Goal: Information Seeking & Learning: Learn about a topic

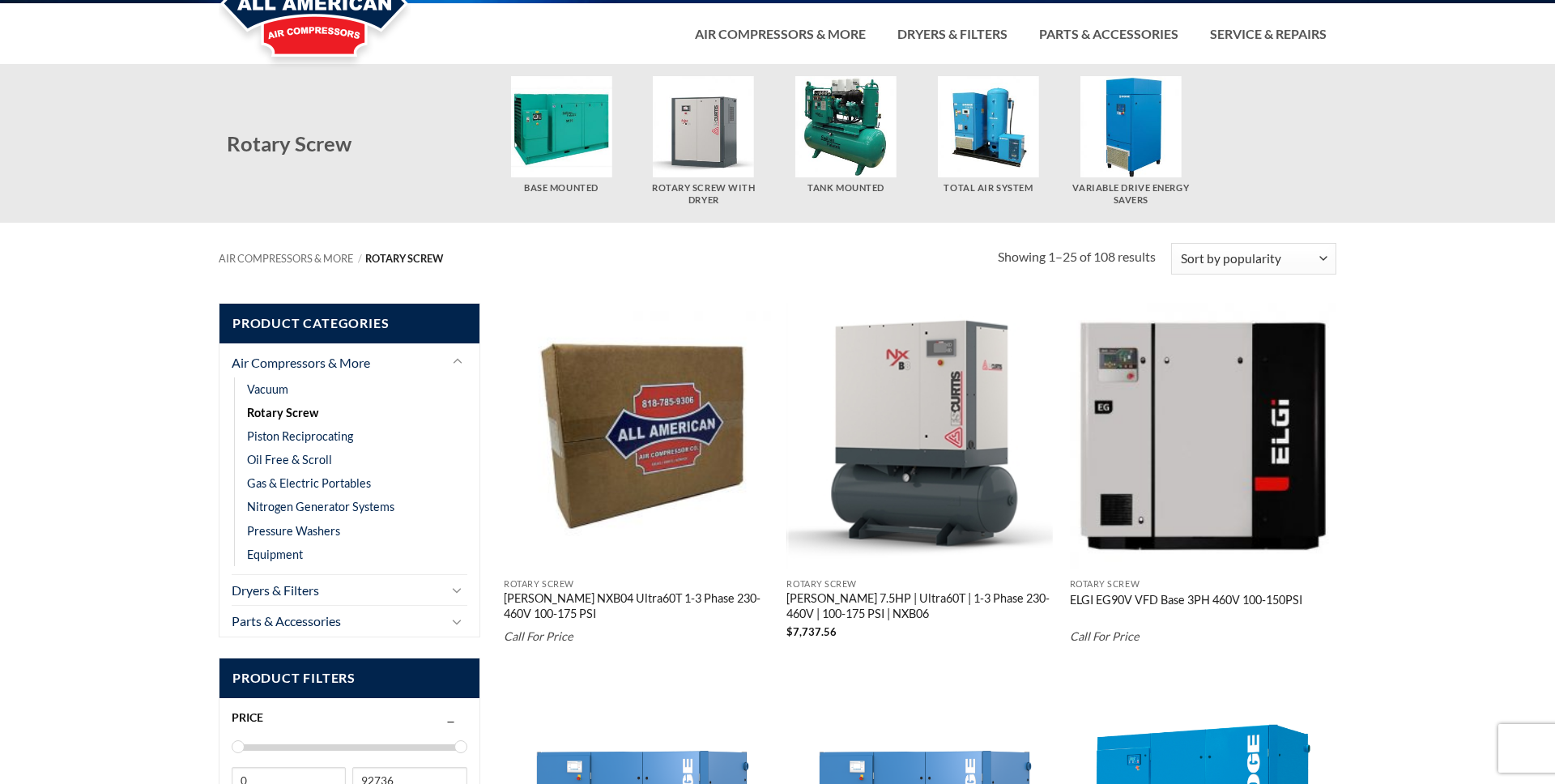
scroll to position [57, 0]
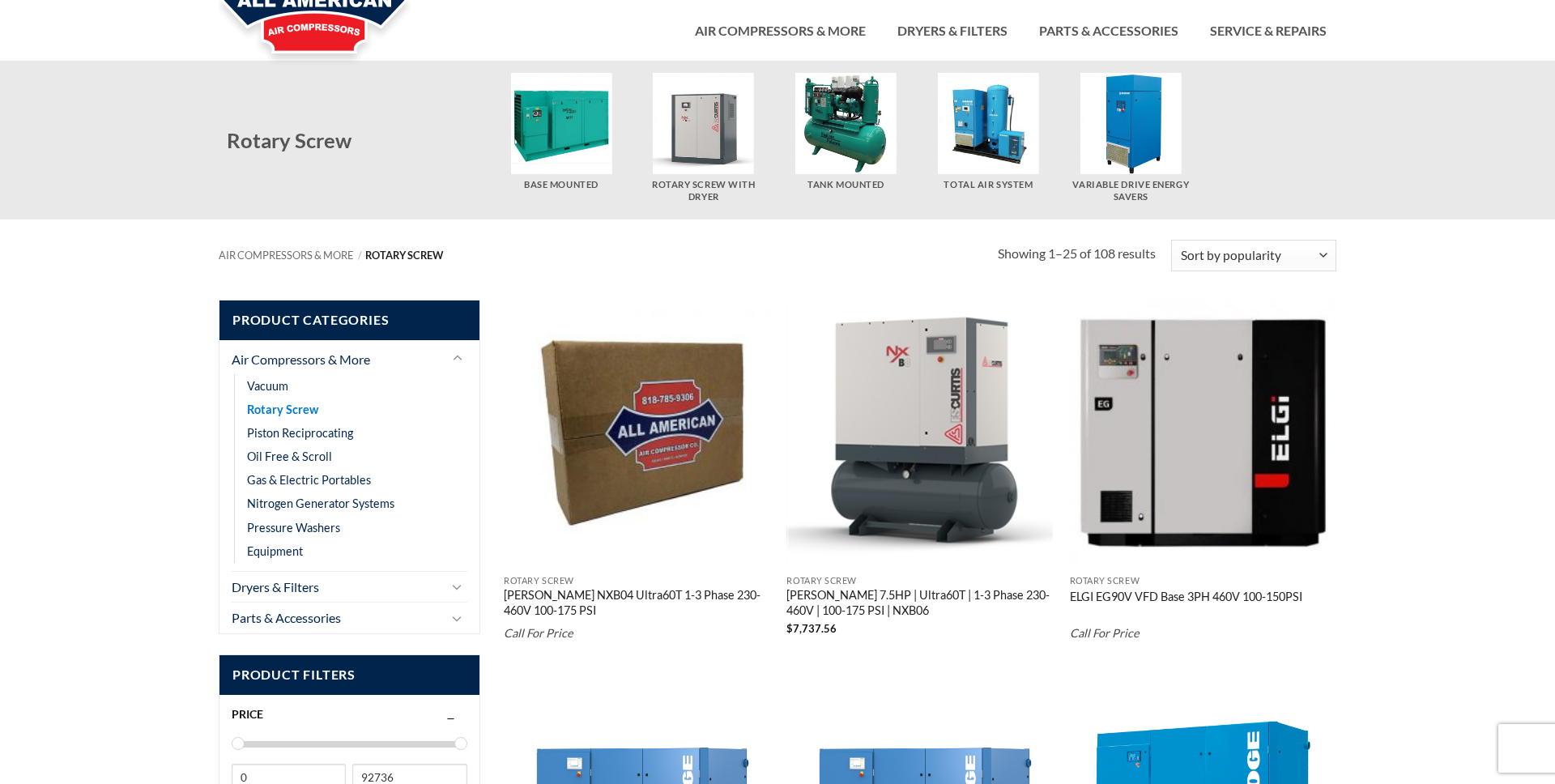
click at [280, 407] on link "Rotary Screw" at bounding box center [282, 409] width 71 height 23
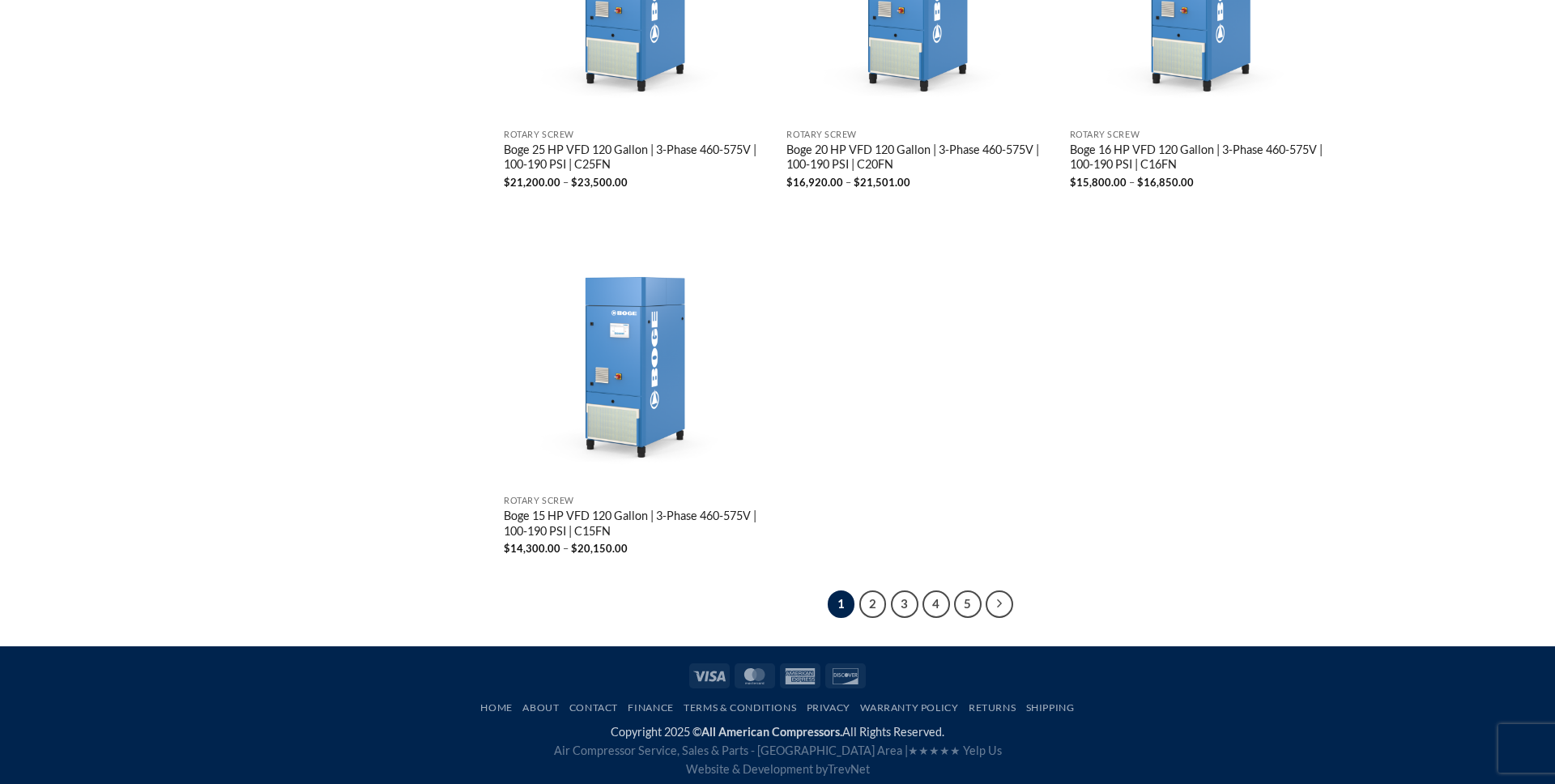
scroll to position [3089, 0]
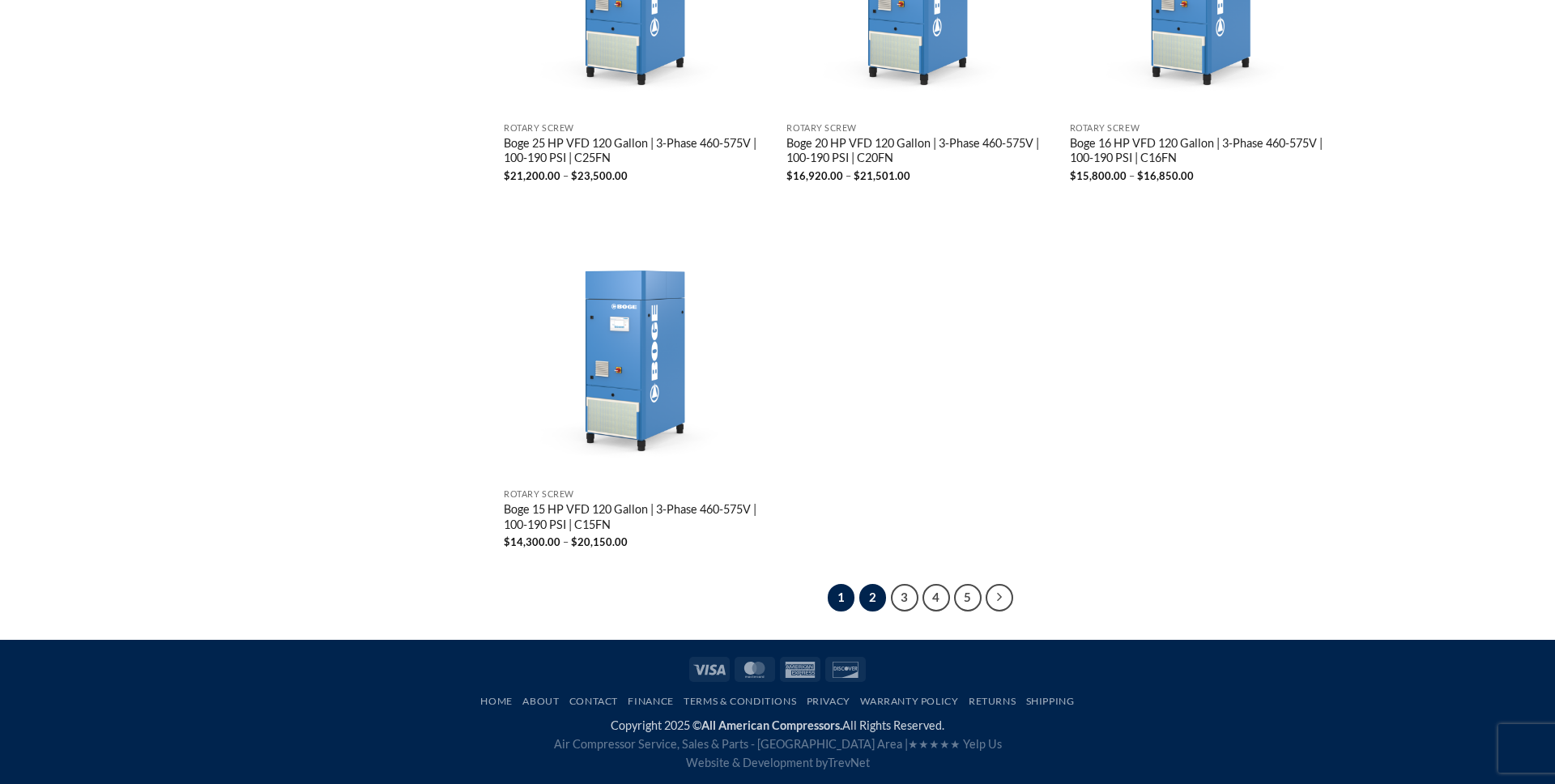
click at [879, 595] on link "2" at bounding box center [873, 597] width 28 height 28
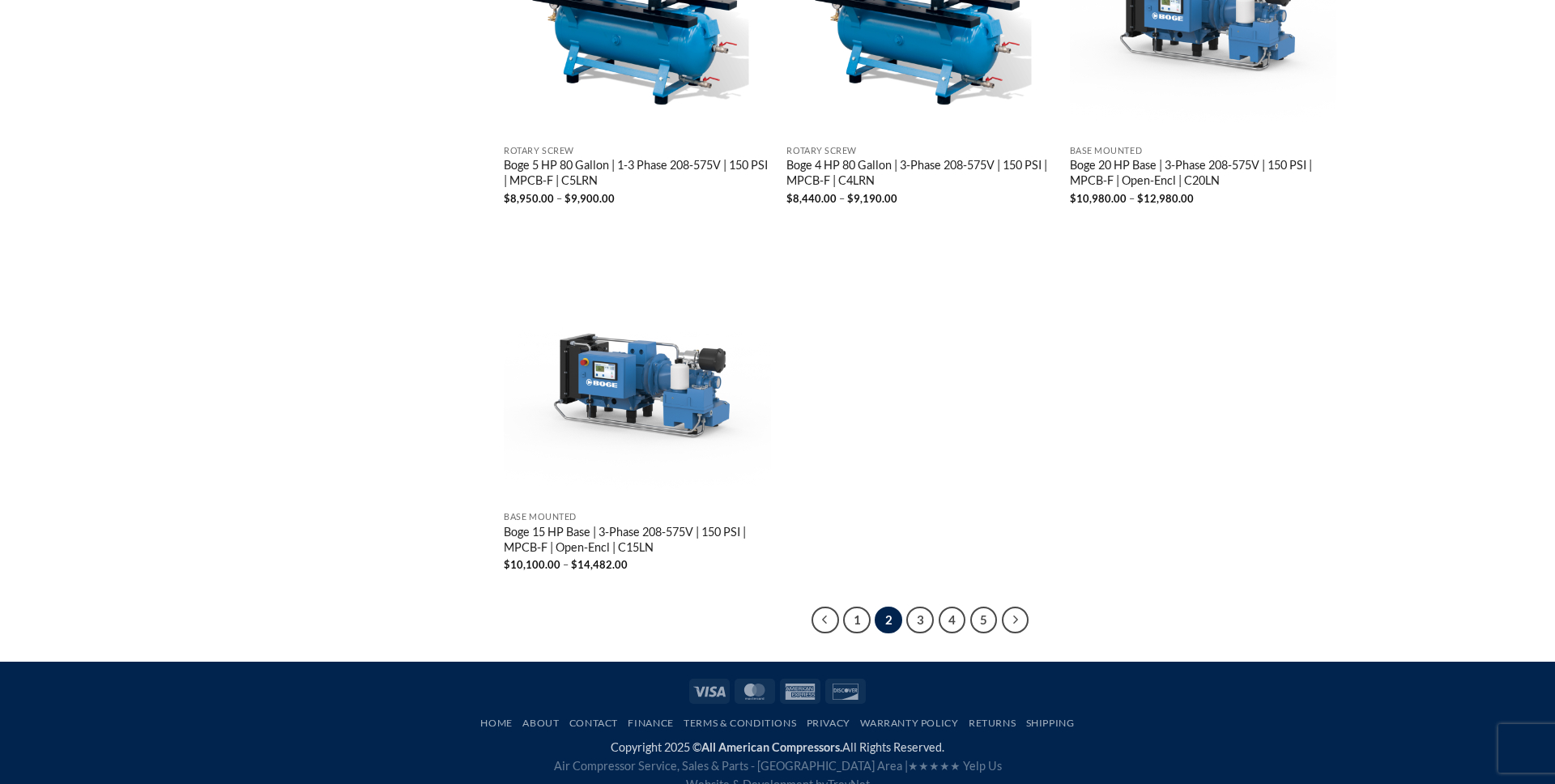
scroll to position [3073, 0]
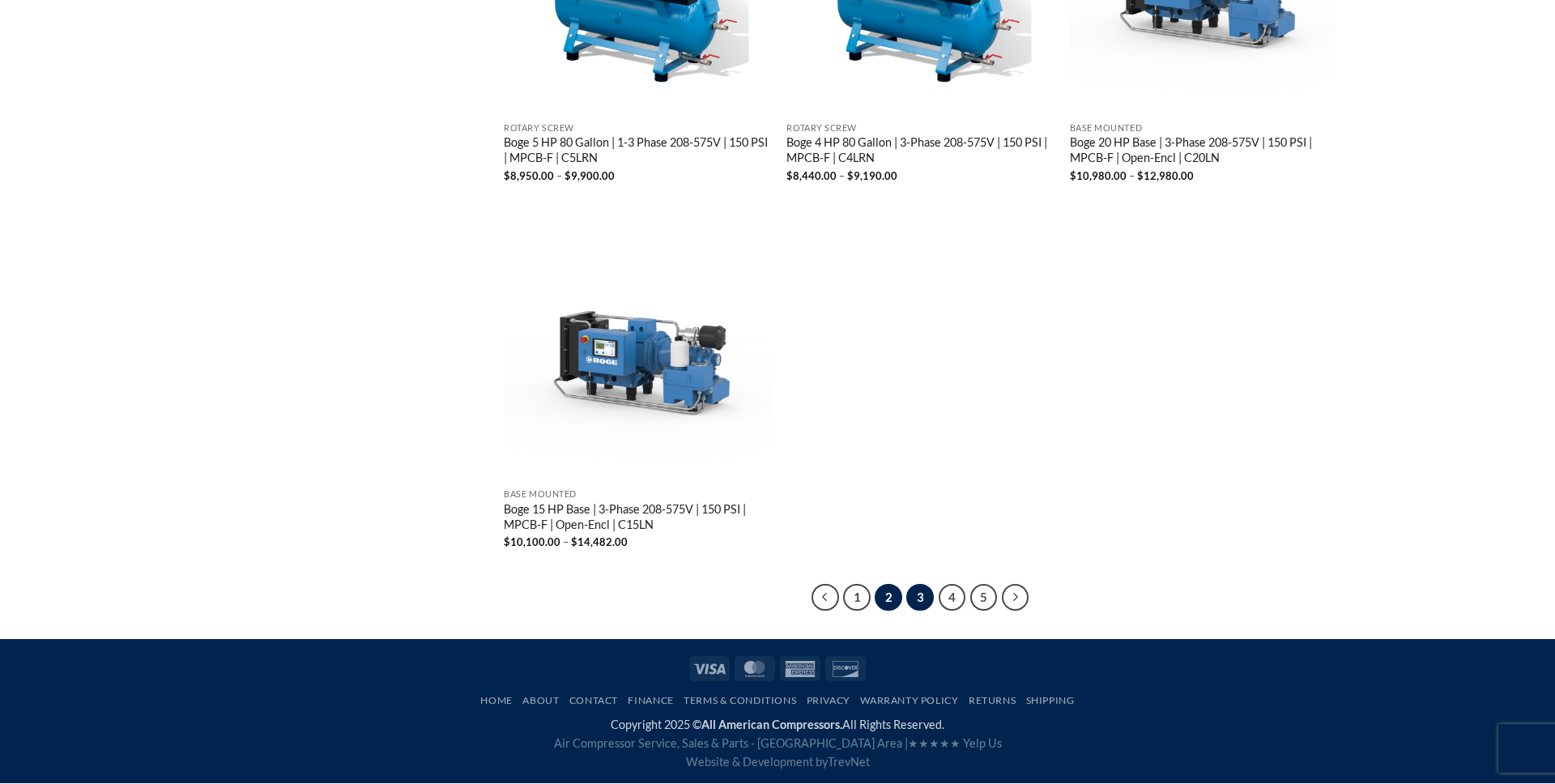
click at [921, 592] on link "3" at bounding box center [919, 597] width 28 height 28
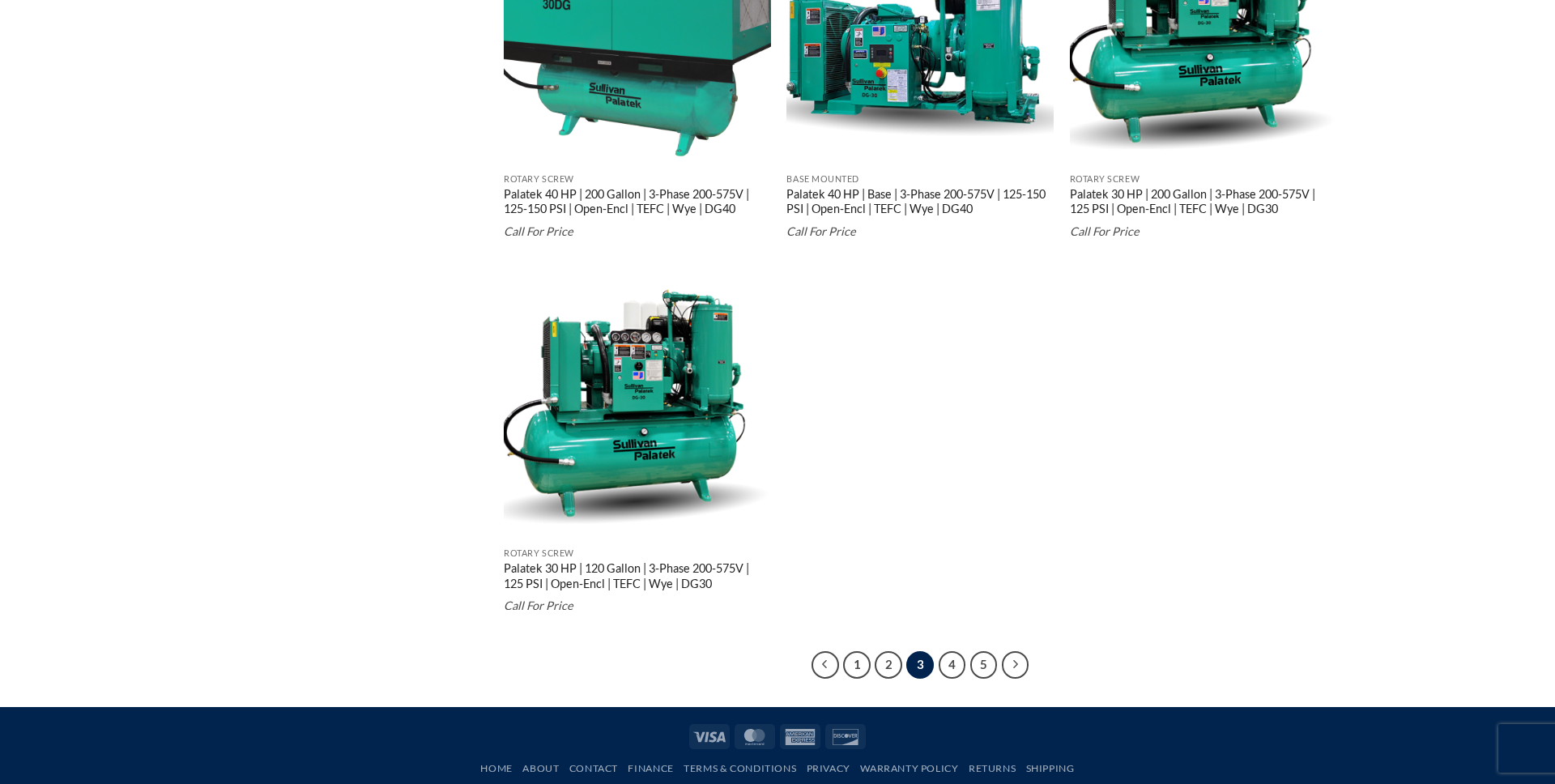
scroll to position [3034, 0]
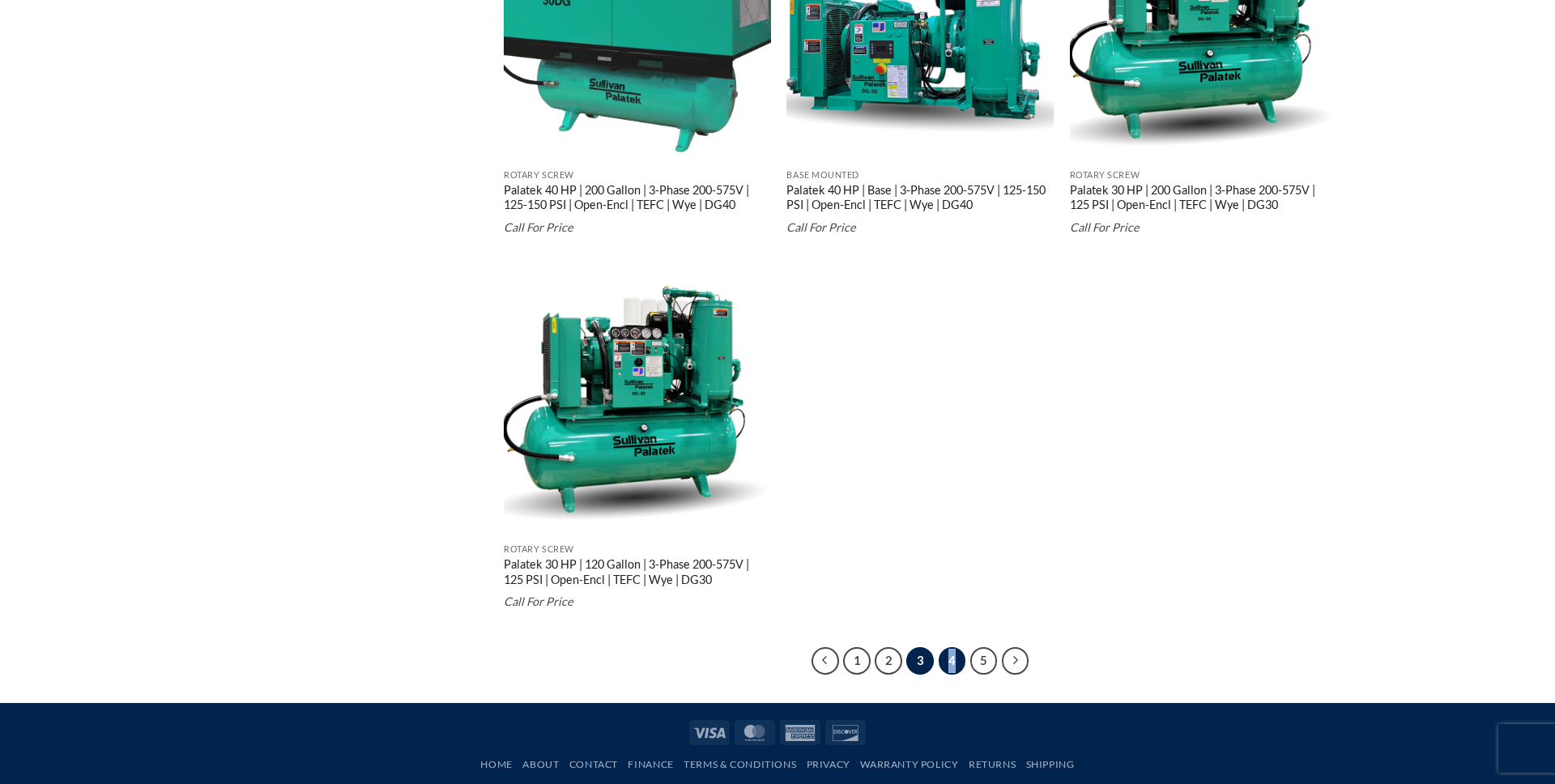
click at [952, 663] on link "4" at bounding box center [952, 660] width 28 height 28
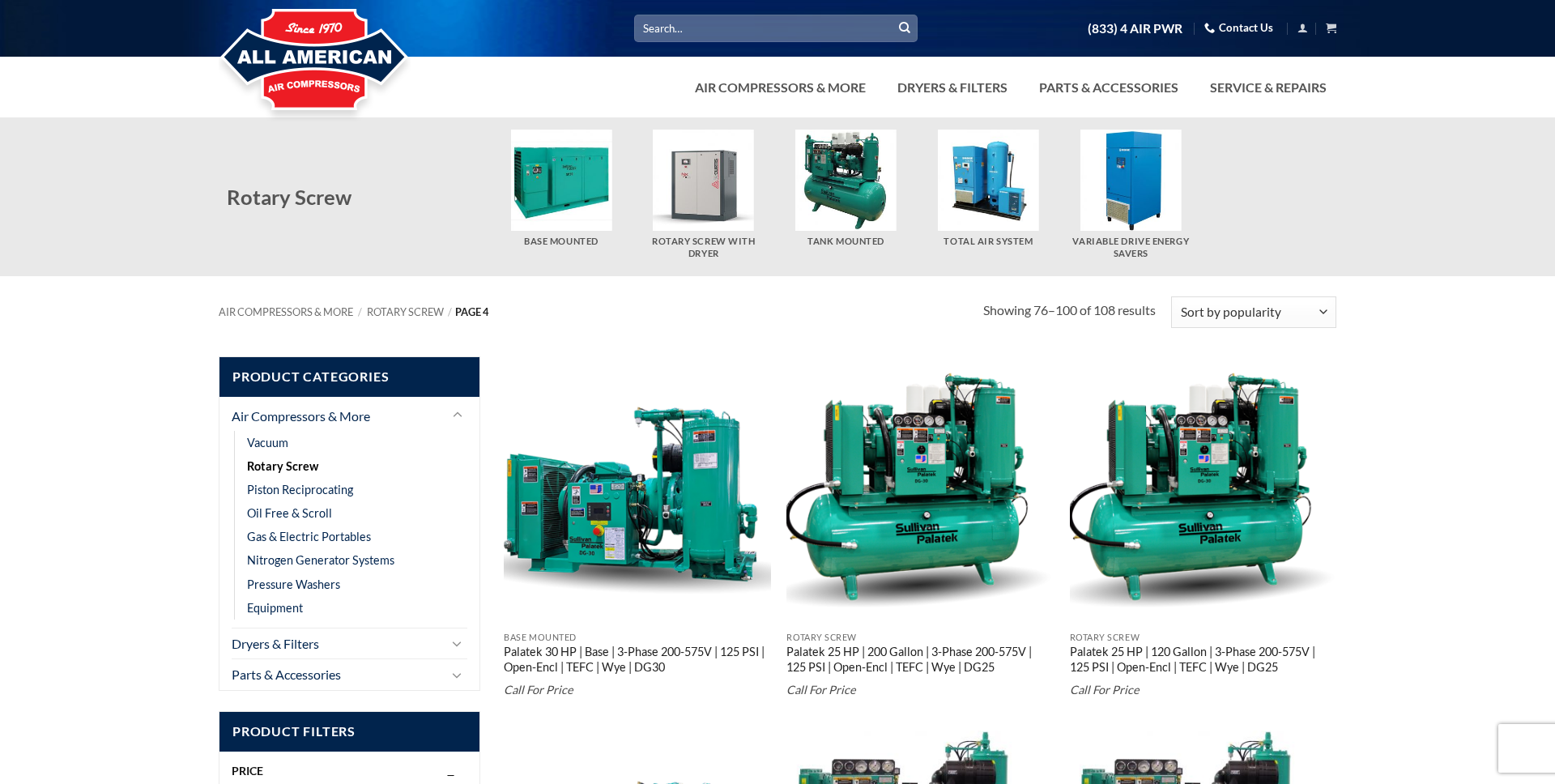
click at [309, 73] on img at bounding box center [315, 60] width 192 height 129
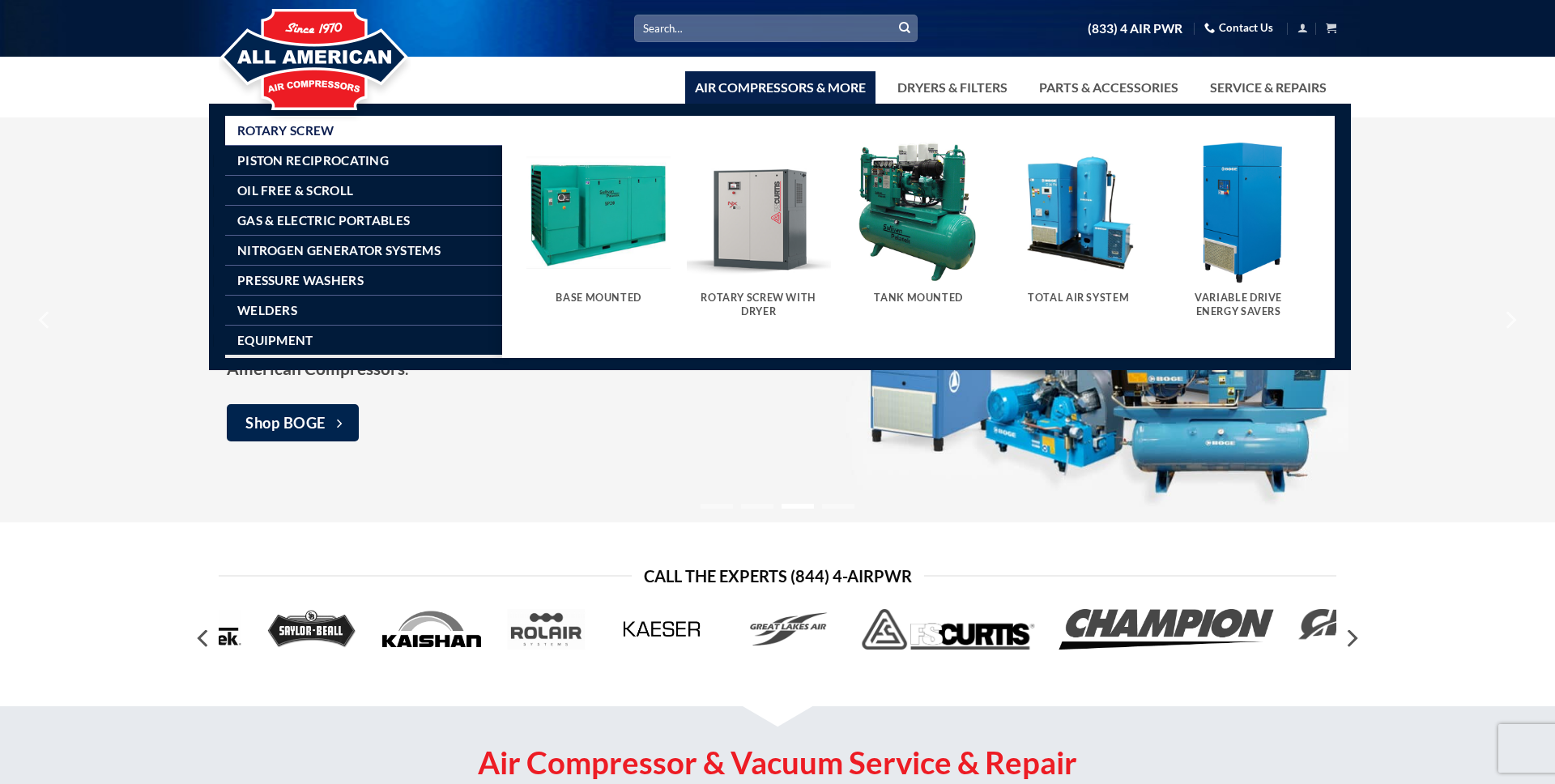
click at [749, 230] on img "Visit product category Rotary Screw With Dryer" at bounding box center [758, 212] width 144 height 144
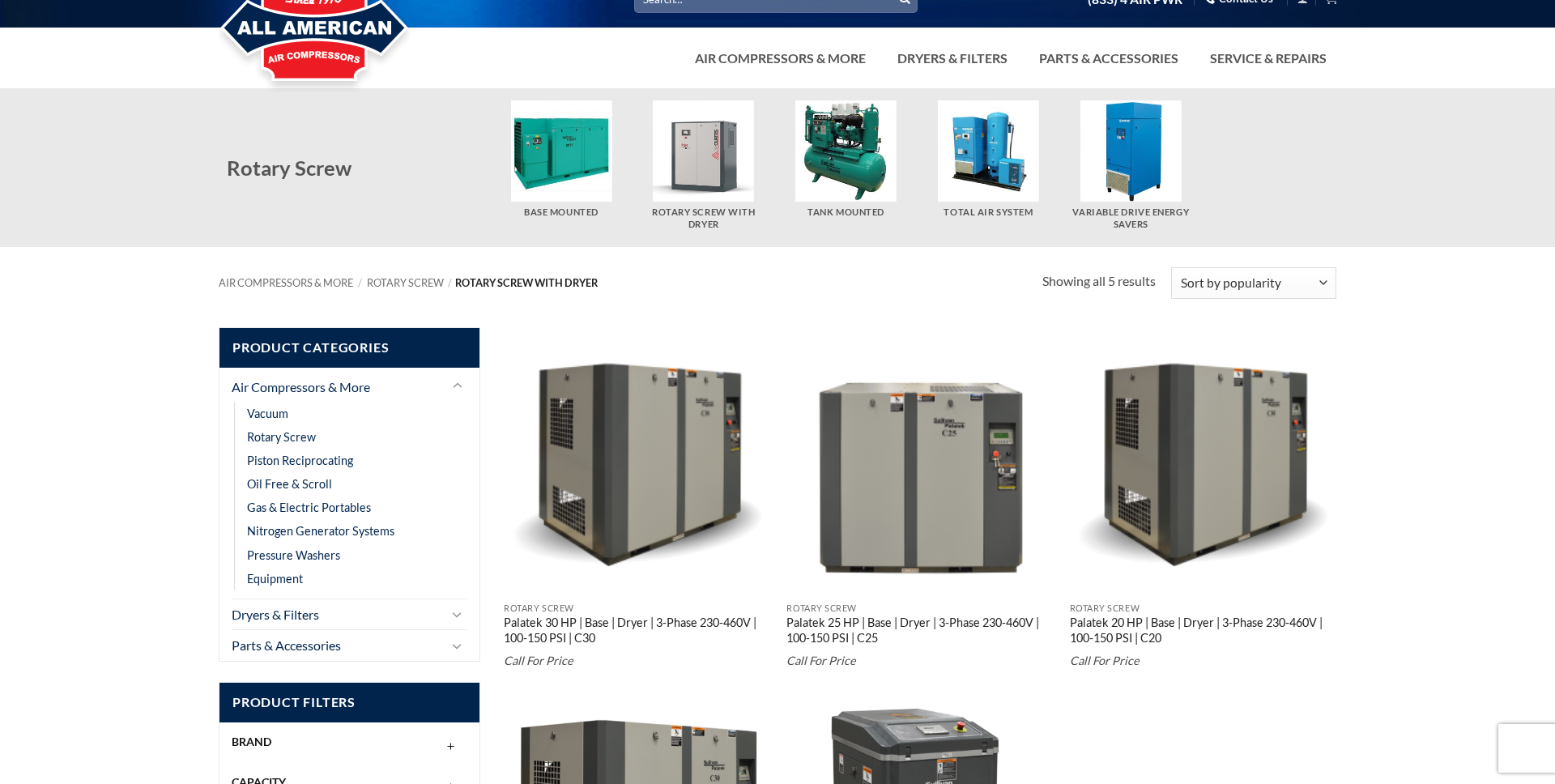
scroll to position [24, 0]
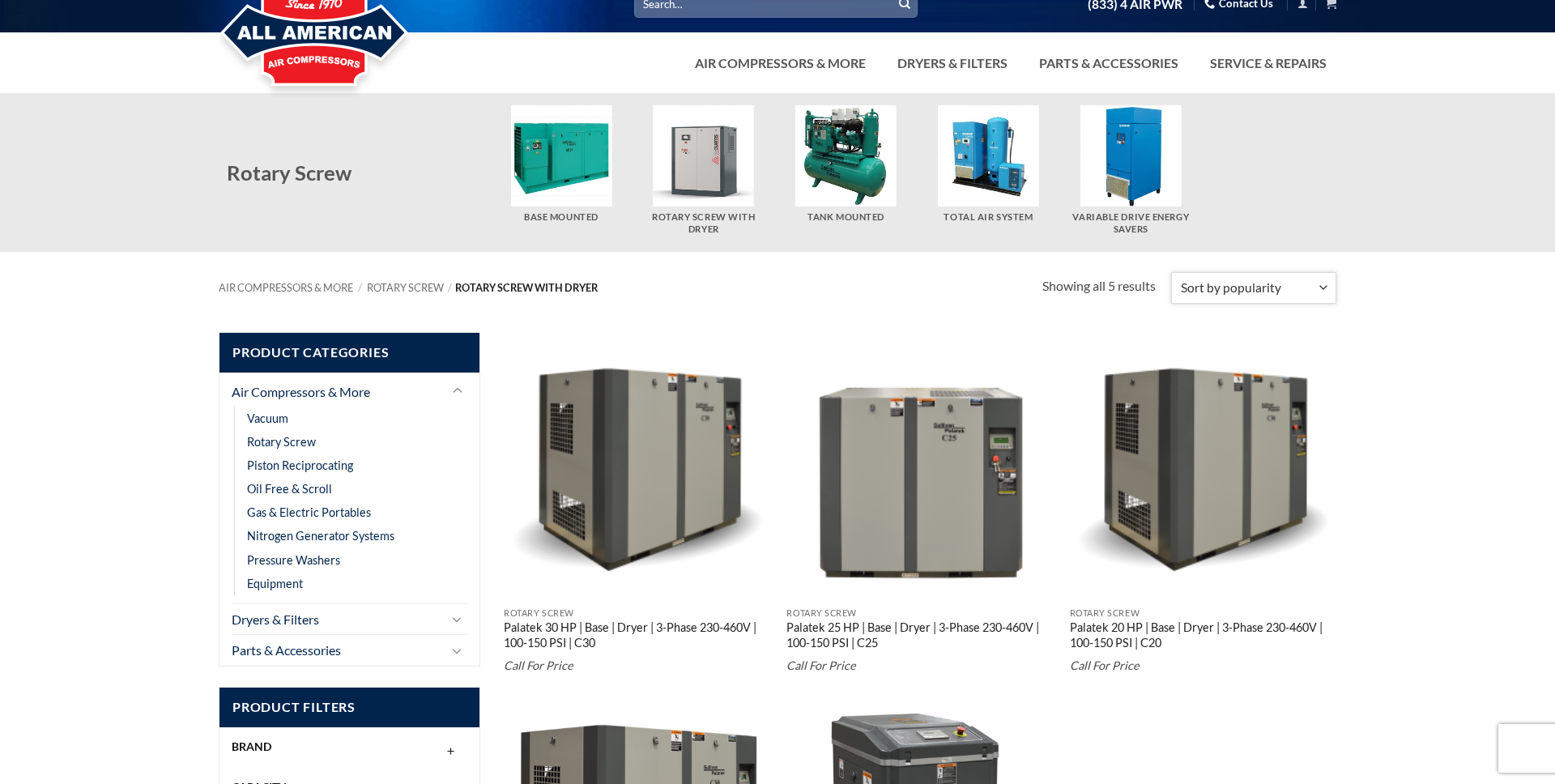
click at [1313, 284] on select "Sort by popularity Sort by average rating Sort by latest Sort by price: low to …" at bounding box center [1254, 288] width 165 height 32
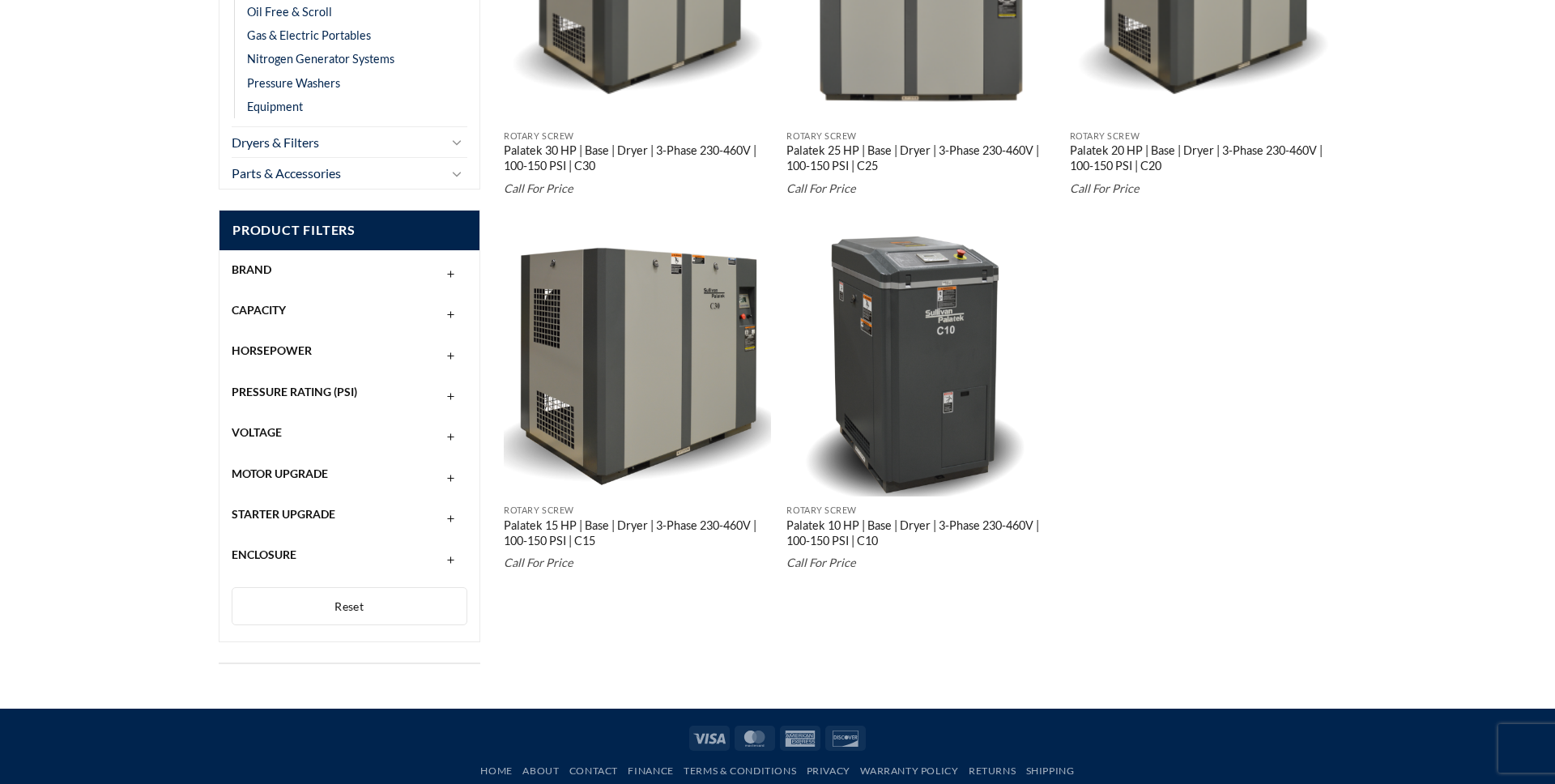
scroll to position [570, 0]
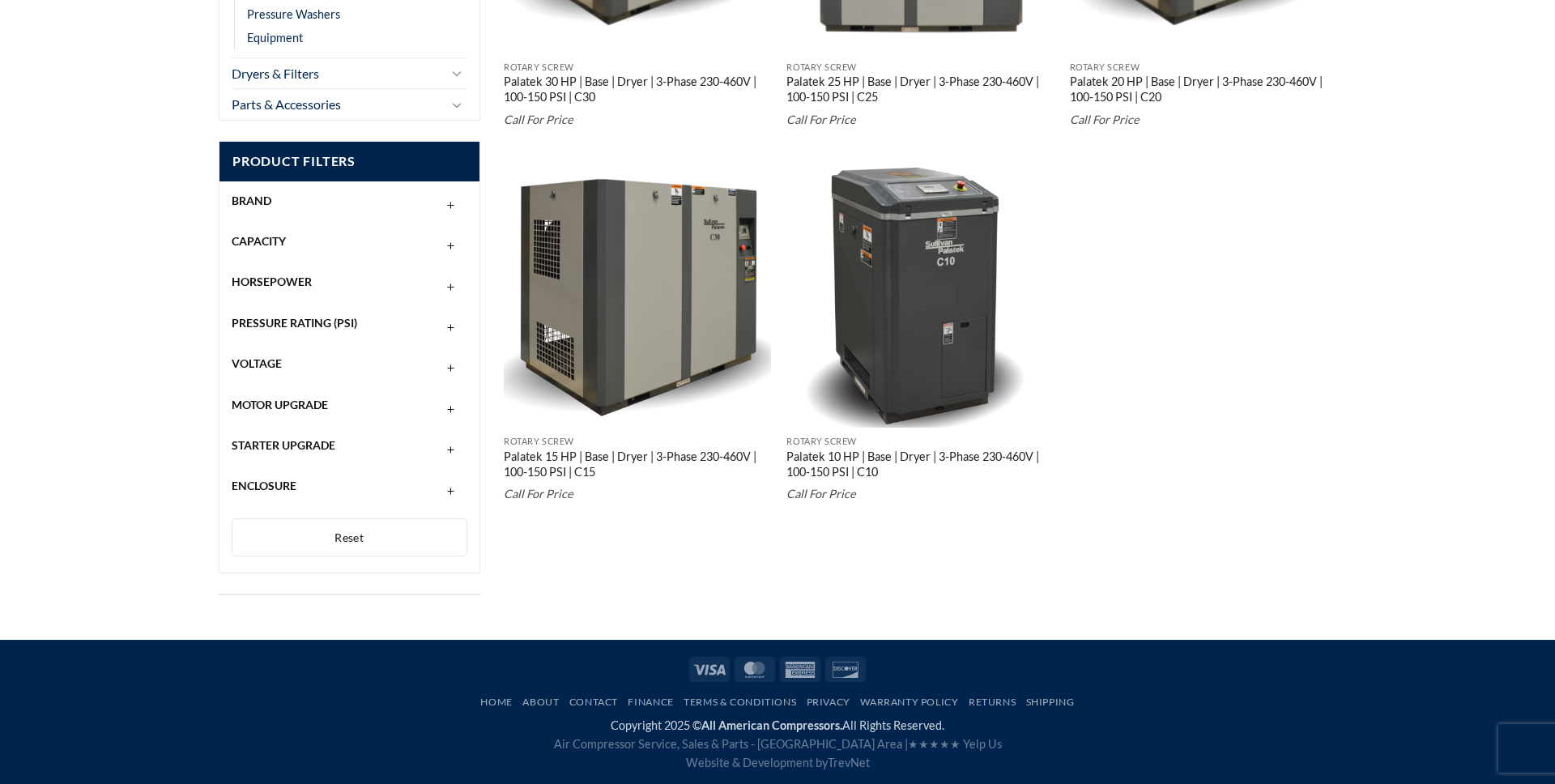
click at [272, 200] on div "Brand" at bounding box center [349, 200] width 236 height 31
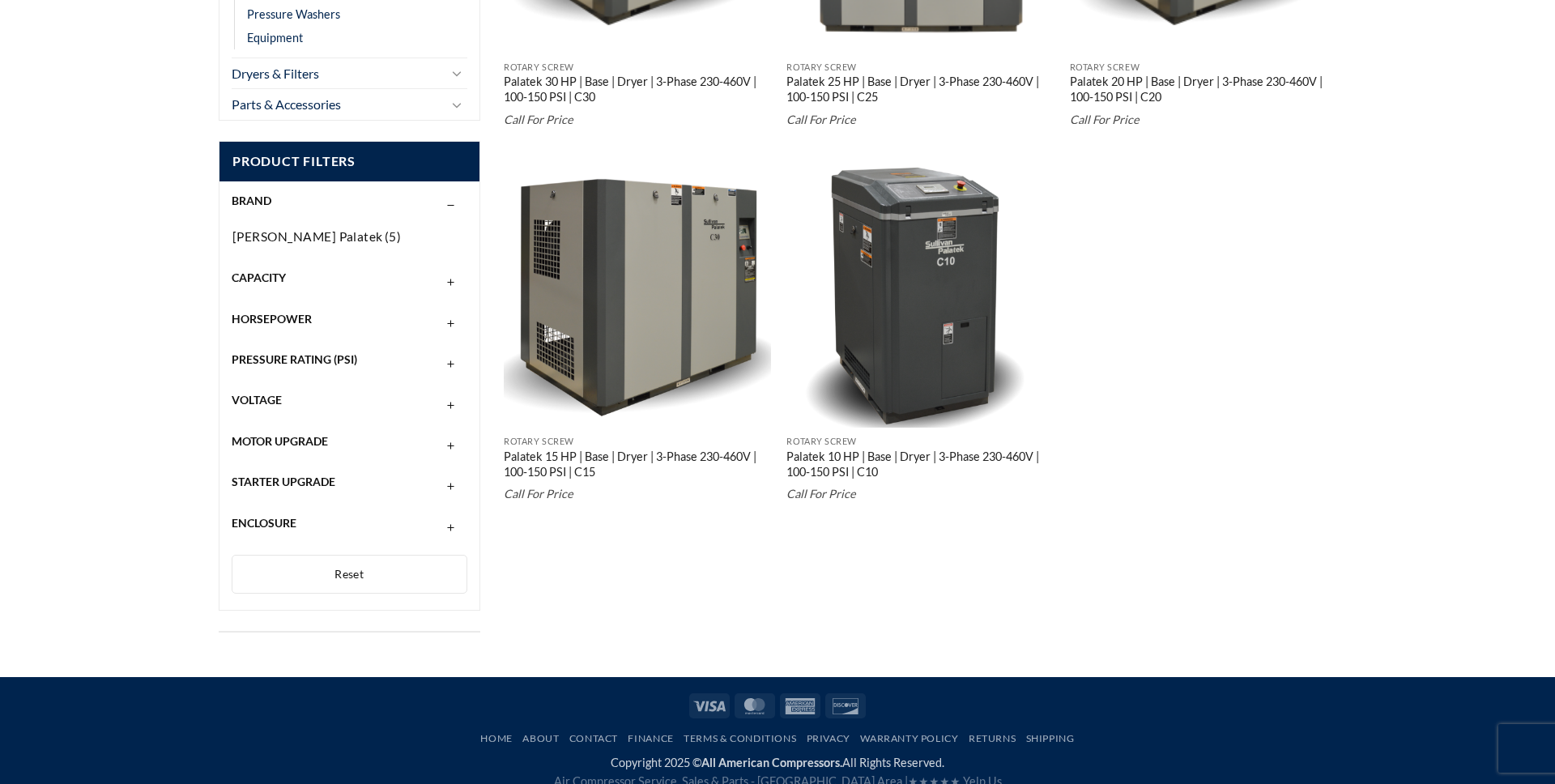
click at [275, 316] on span "Horsepower" at bounding box center [271, 318] width 80 height 13
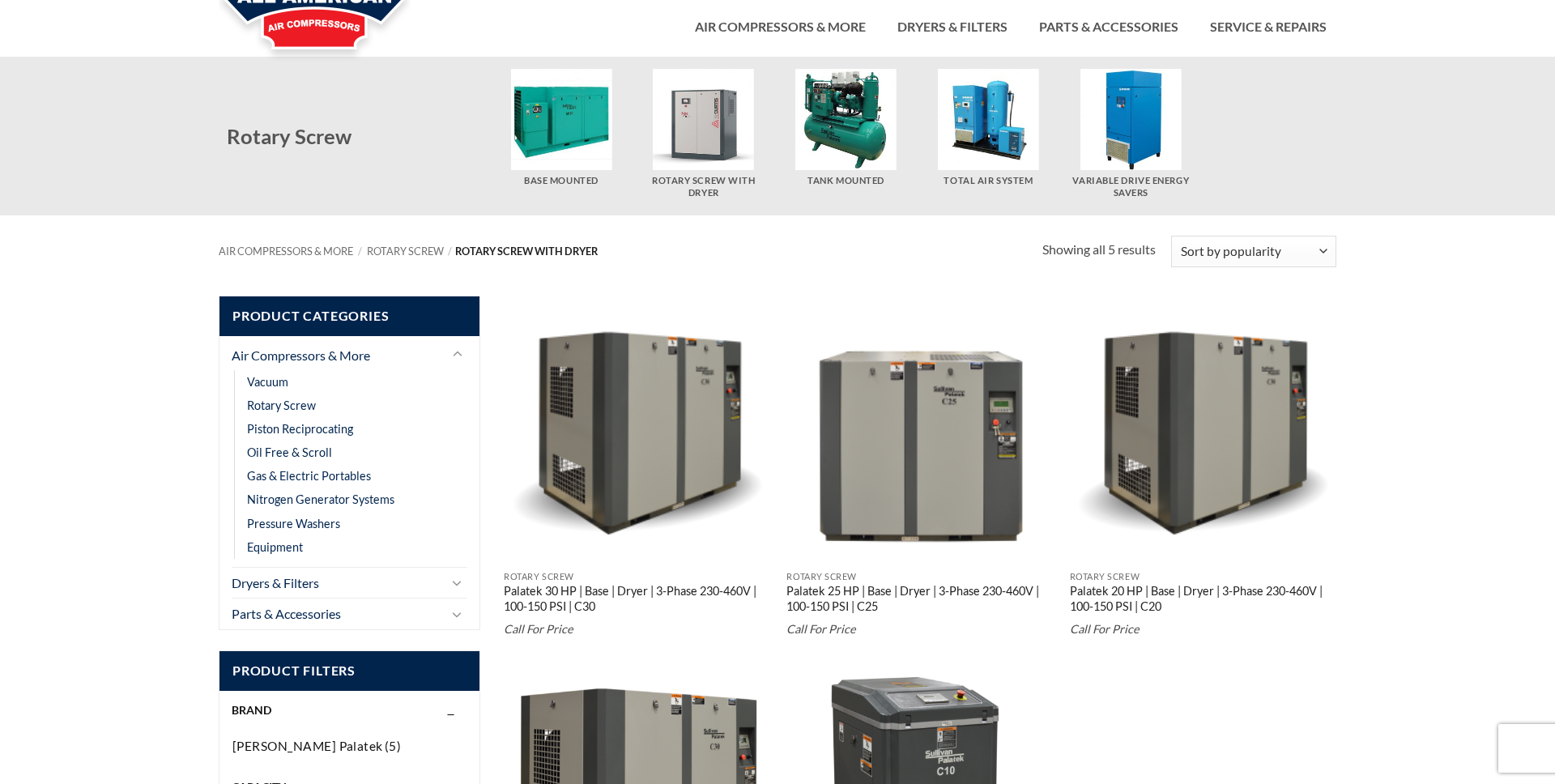
scroll to position [0, 0]
